Goal: Task Accomplishment & Management: Complete application form

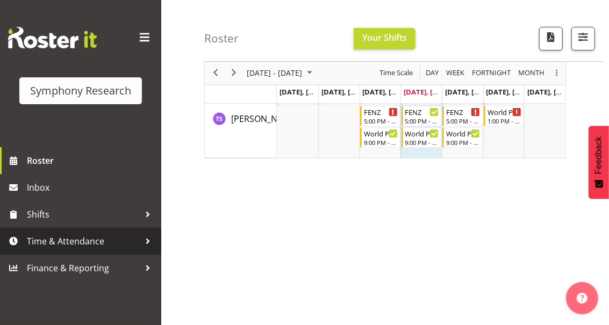
scroll to position [71, 0]
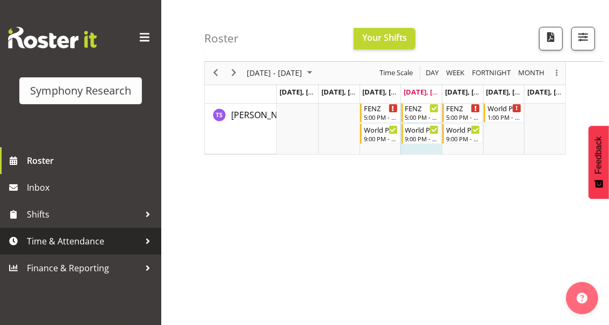
click at [66, 243] on span "Time & Attendance" at bounding box center [83, 241] width 113 height 16
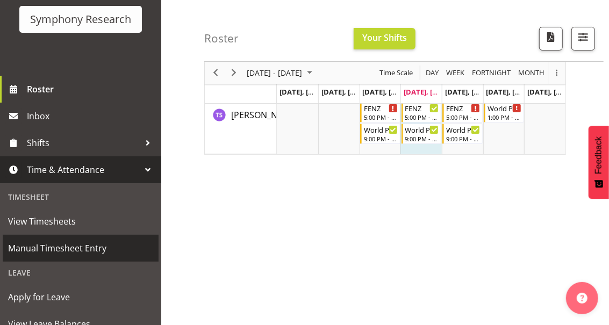
click at [87, 247] on span "Manual Timesheet Entry" at bounding box center [80, 248] width 145 height 16
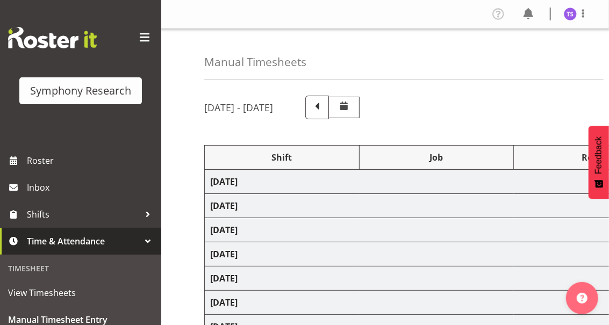
select select "32690"
select select "9636"
select select "32690"
select select "9636"
select select "47"
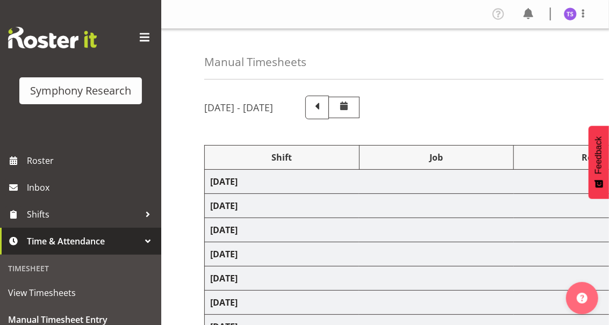
select select "32690"
select select "9636"
select select "47"
select select "32690"
select select "9636"
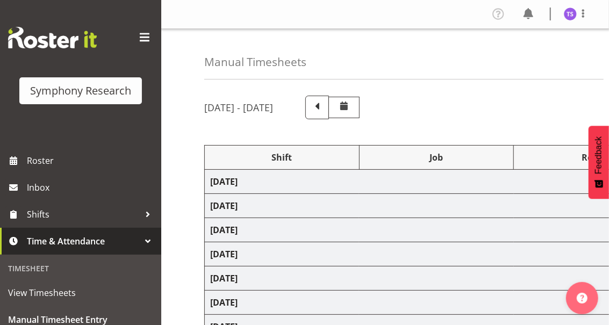
select select "47"
select select "32690"
select select "9636"
select select "47"
select select "48116"
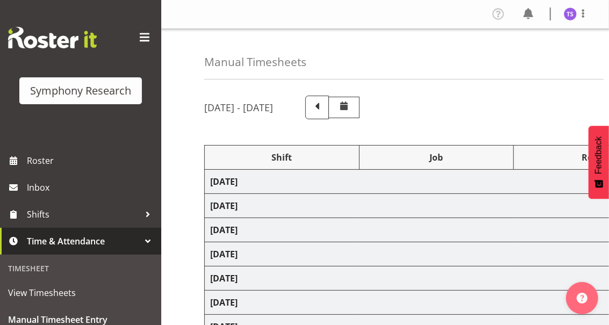
select select "10239"
select select "47"
select select "26078"
select select "10239"
select select "47"
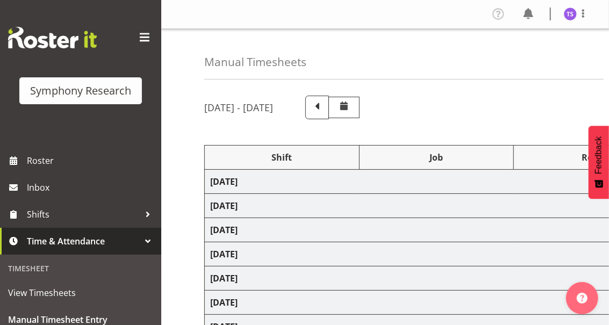
select select "13886"
select select "10239"
select select "47"
select select "70711"
select select "10239"
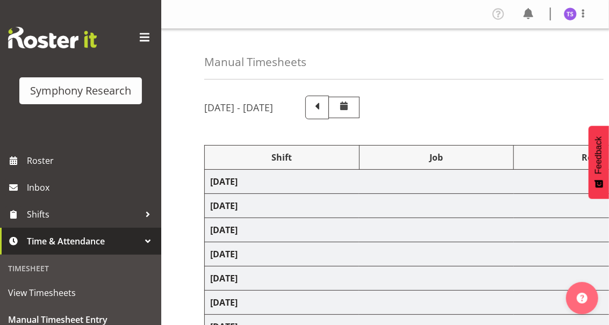
select select "47"
select select "32690"
select select "9636"
select select "47"
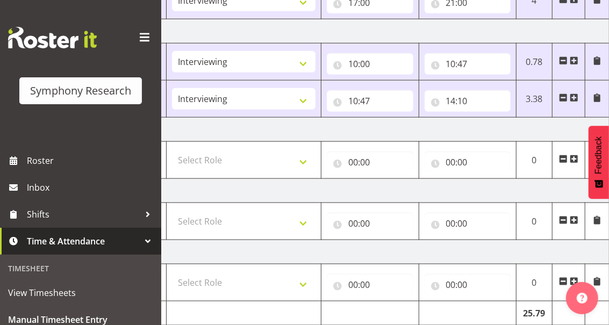
scroll to position [556, 0]
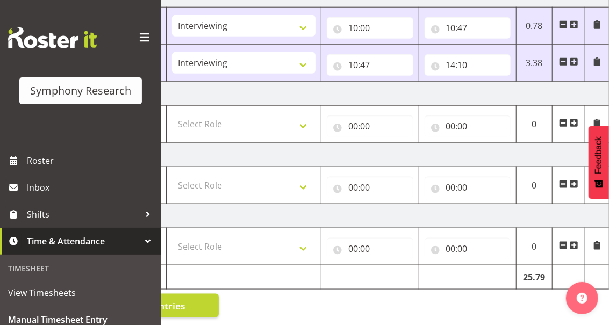
click at [574, 59] on span at bounding box center [574, 61] width 9 height 9
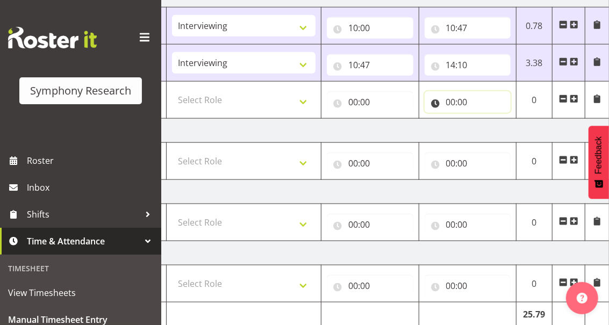
click at [449, 98] on input "00:00" at bounding box center [468, 101] width 87 height 21
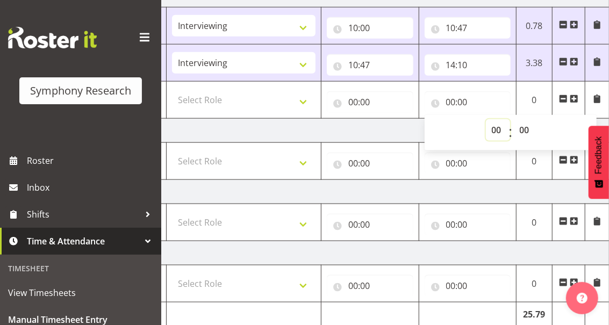
click at [492, 127] on select "00 01 02 03 04 05 06 07 08 09 10 11 12 13 14 15 16 17 18 19 20 21 22 23" at bounding box center [498, 129] width 24 height 21
select select "21"
click at [486, 119] on select "00 01 02 03 04 05 06 07 08 09 10 11 12 13 14 15 16 17 18 19 20 21 22 23" at bounding box center [498, 129] width 24 height 21
type input "21:00"
click at [350, 102] on input "00:00" at bounding box center [370, 101] width 87 height 21
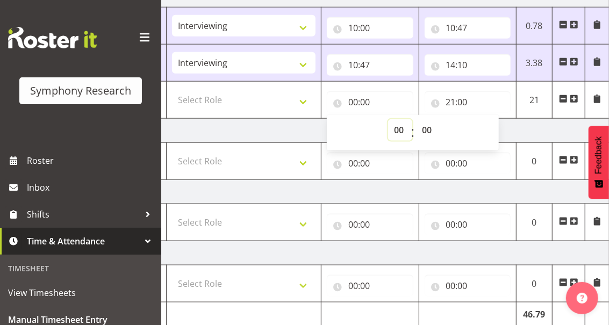
click at [397, 130] on select "00 01 02 03 04 05 06 07 08 09 10 11 12 13 14 15 16 17 18 19 20 21 22 23" at bounding box center [400, 129] width 24 height 21
select select "17"
click at [388, 119] on select "00 01 02 03 04 05 06 07 08 09 10 11 12 13 14 15 16 17 18 19 20 21 22 23" at bounding box center [400, 129] width 24 height 21
type input "17:00"
click at [298, 99] on select "Select Role Briefing Interviewing" at bounding box center [243, 99] width 143 height 21
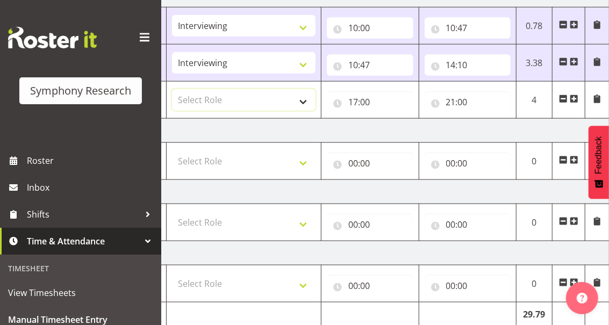
select select "47"
click at [172, 89] on select "Select Role Briefing Interviewing" at bounding box center [243, 99] width 143 height 21
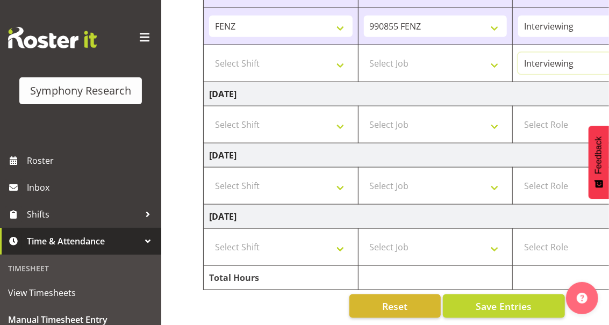
scroll to position [0, 0]
click at [493, 61] on select "Select Job 550060 IF Admin 553492 World Poll Aus Wave 2 Main 2025 553500 BFM [D…" at bounding box center [436, 63] width 143 height 21
select select "9636"
click at [365, 53] on select "Select Job 550060 IF Admin 553492 World Poll Aus Wave 2 Main 2025 553500 BFM [D…" at bounding box center [436, 63] width 143 height 21
click at [340, 61] on select "Select Shift !!Project Briefing (Job to be assigned) !!Weekend Residential (Ros…" at bounding box center [281, 63] width 143 height 21
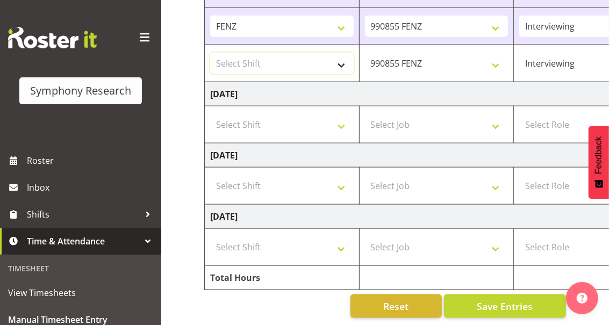
select select "48116"
click at [210, 53] on select "Select Shift !!Project Briefing (Job to be assigned) !!Weekend Residential (Ros…" at bounding box center [281, 63] width 143 height 21
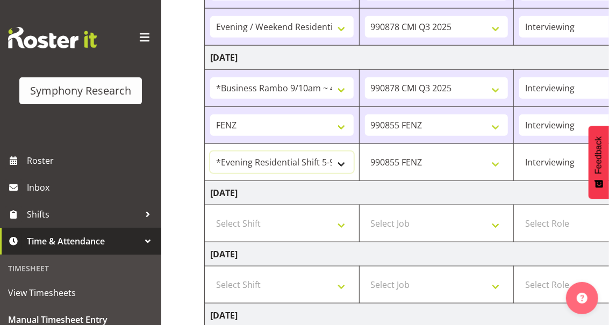
scroll to position [485, 0]
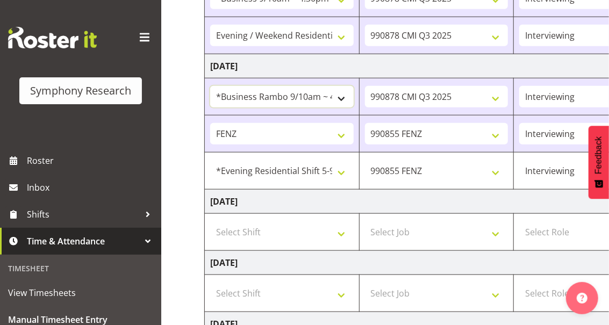
click at [340, 96] on select "!!Project Briefing (Job to be assigned) !!Weekend Residential (Roster IT Shift …" at bounding box center [281, 96] width 143 height 21
select select "26078"
click at [210, 86] on select "!!Project Briefing (Job to be assigned) !!Weekend Residential (Roster IT Shift …" at bounding box center [281, 96] width 143 height 21
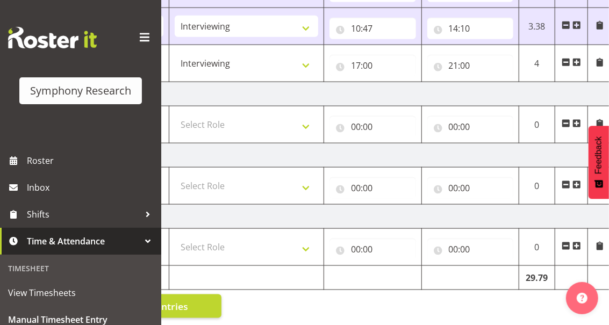
scroll to position [0, 347]
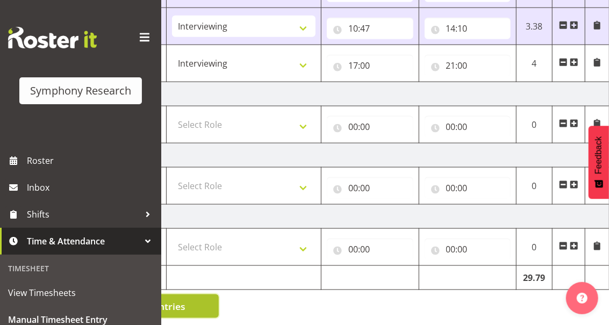
click at [184, 304] on span "Save Entries" at bounding box center [158, 306] width 56 height 14
